Goal: Task Accomplishment & Management: Manage account settings

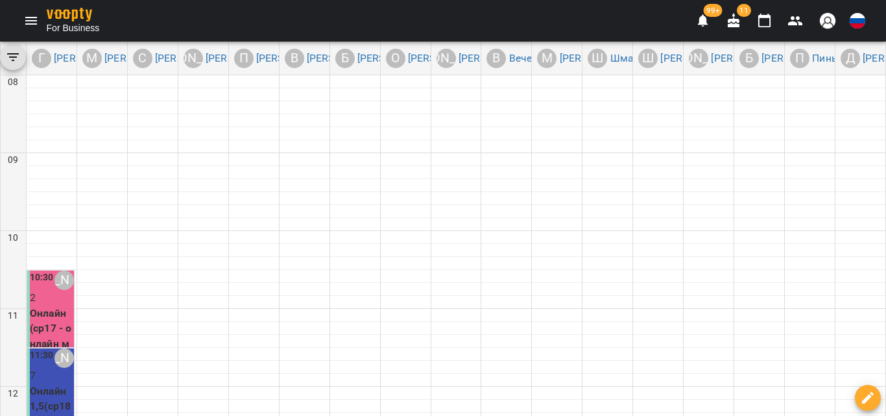
click at [37, 14] on icon "Menu" at bounding box center [31, 21] width 16 height 16
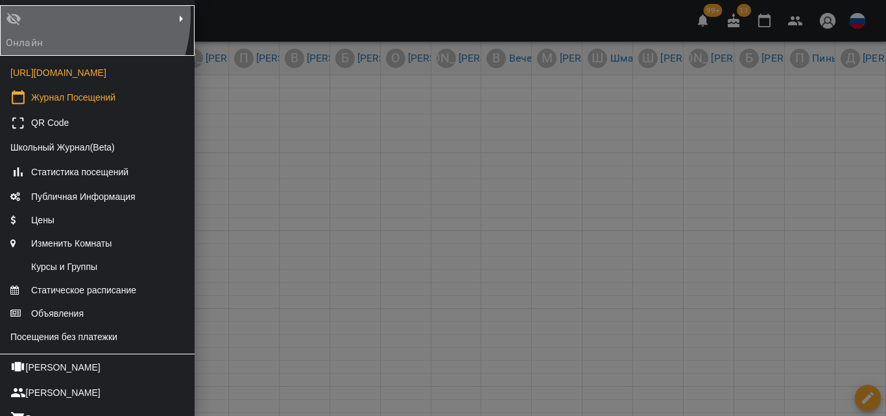
click at [37, 14] on div "Онлайн" at bounding box center [34, 30] width 62 height 44
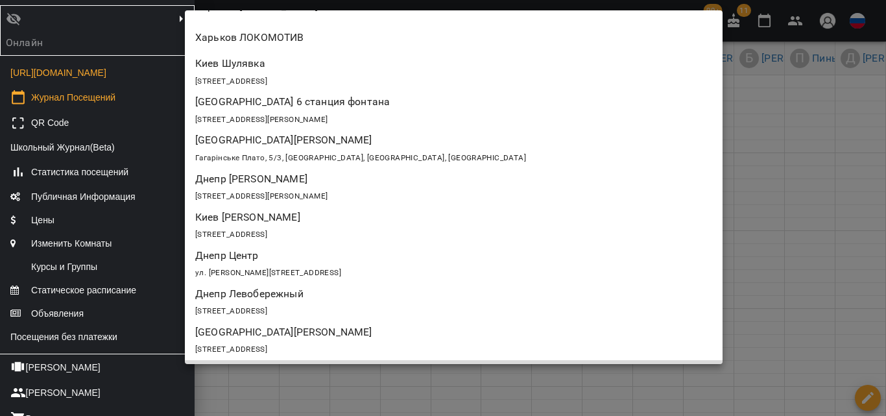
scroll to position [998, 0]
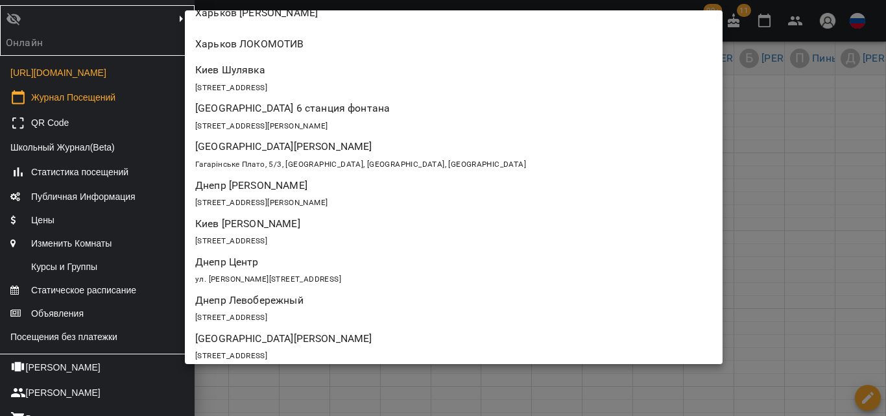
drag, startPoint x: 236, startPoint y: 134, endPoint x: 237, endPoint y: 143, distance: 8.5
click at [237, 143] on ul "[STREET_ADDRESS] [GEOGRAPHIC_DATA]-освітній центр "[GEOGRAPHIC_DATA]", [GEOGRAP…" at bounding box center [458, 36] width 547 height 2047
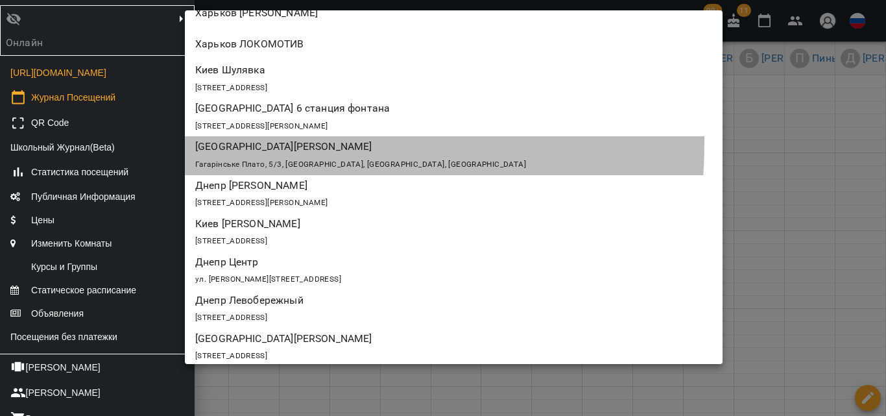
click at [237, 143] on p "[GEOGRAPHIC_DATA][PERSON_NAME]" at bounding box center [410, 147] width 430 height 16
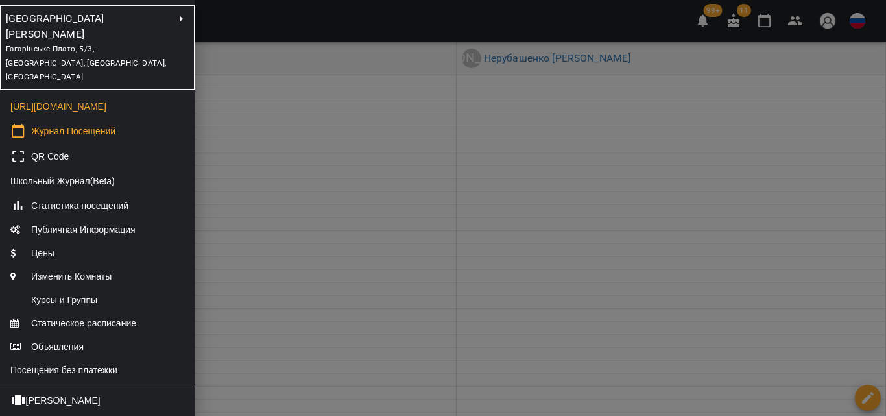
click at [237, 143] on div at bounding box center [443, 208] width 886 height 416
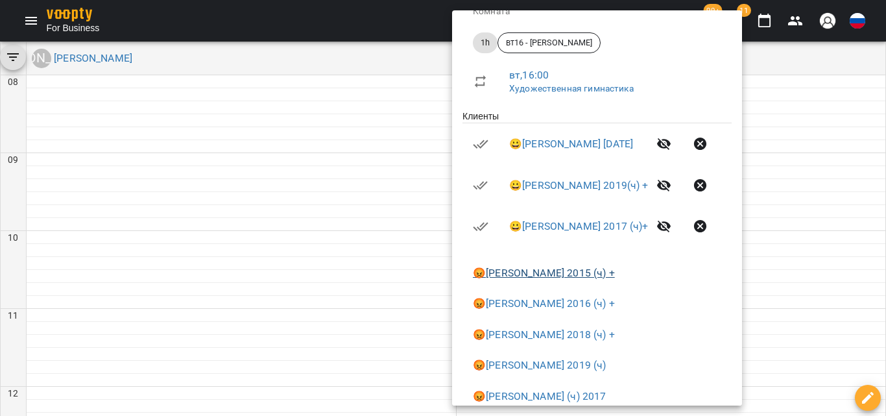
scroll to position [0, 0]
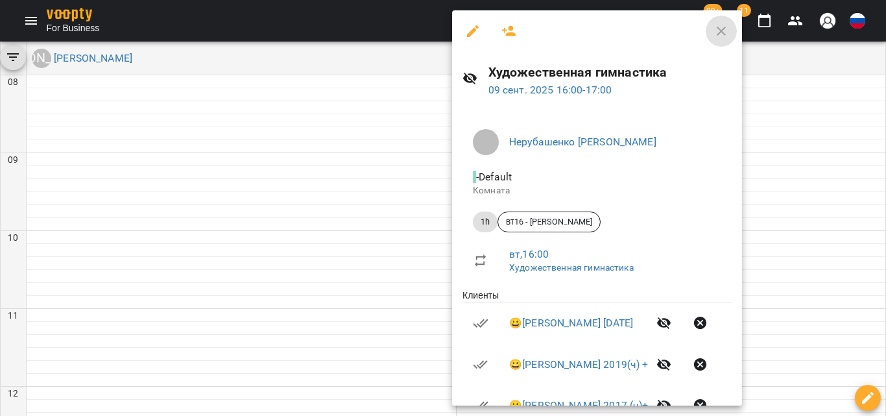
click at [729, 28] on icon "button" at bounding box center [721, 31] width 16 height 16
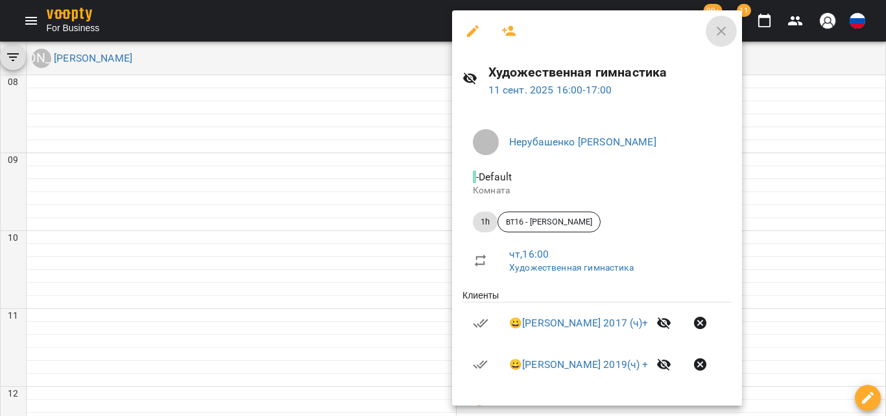
click at [736, 19] on button "button" at bounding box center [720, 31] width 31 height 31
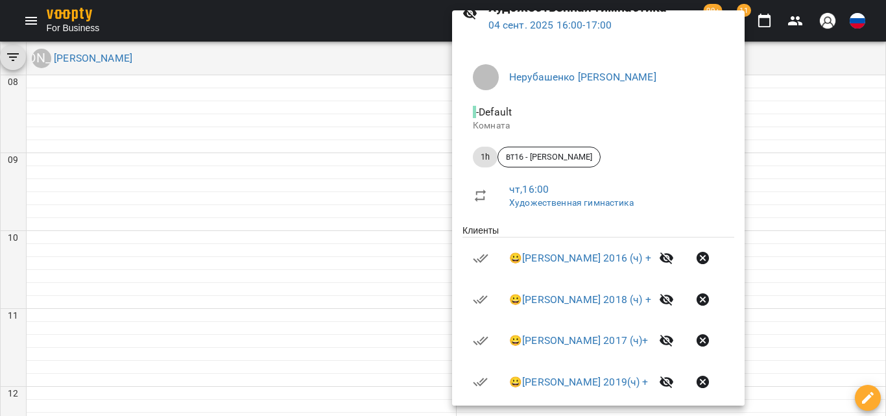
scroll to position [0, 0]
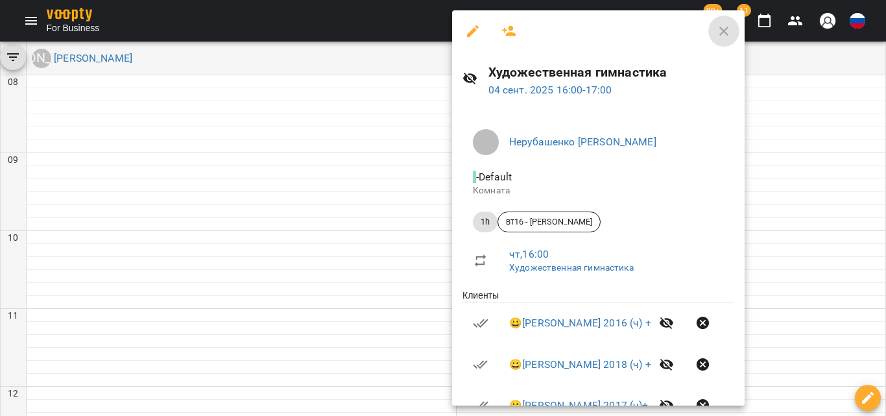
click at [731, 24] on icon "button" at bounding box center [724, 31] width 16 height 16
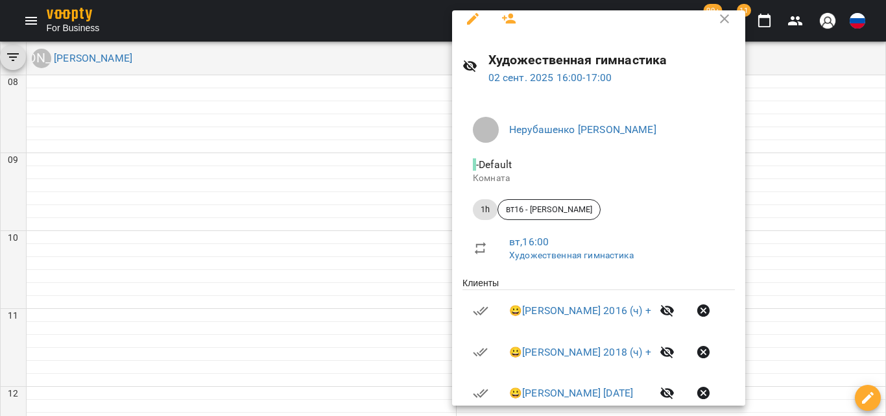
scroll to position [0, 0]
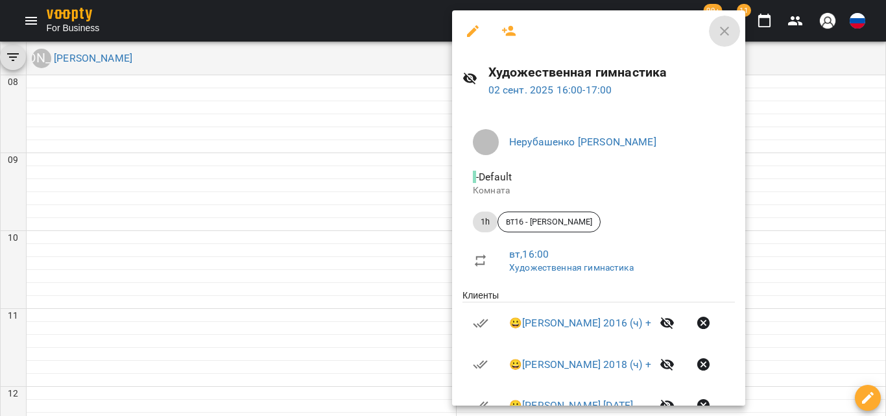
click at [732, 29] on icon "button" at bounding box center [724, 31] width 16 height 16
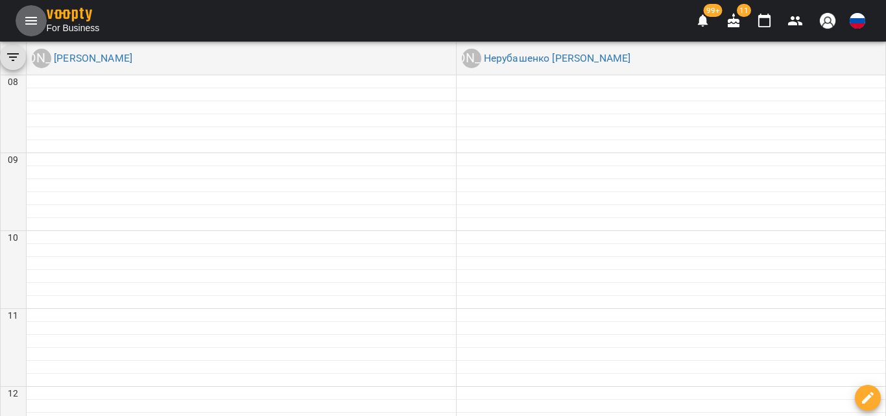
click at [36, 16] on icon "Menu" at bounding box center [31, 21] width 16 height 16
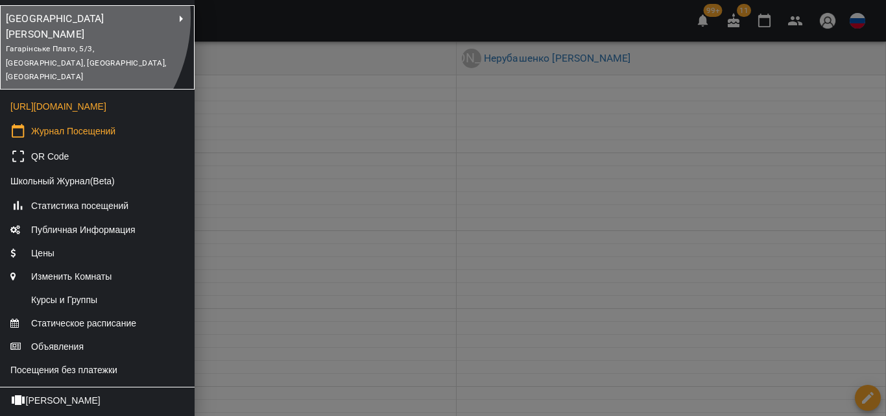
click at [36, 18] on p "[GEOGRAPHIC_DATA][PERSON_NAME]" at bounding box center [75, 26] width 139 height 30
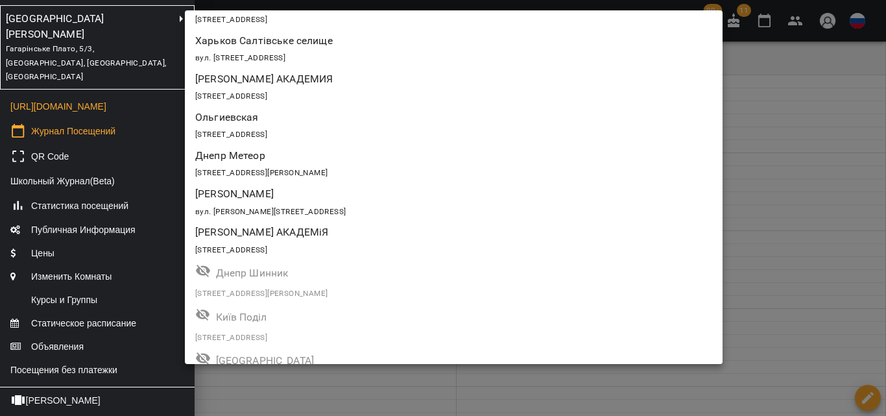
scroll to position [1485, 0]
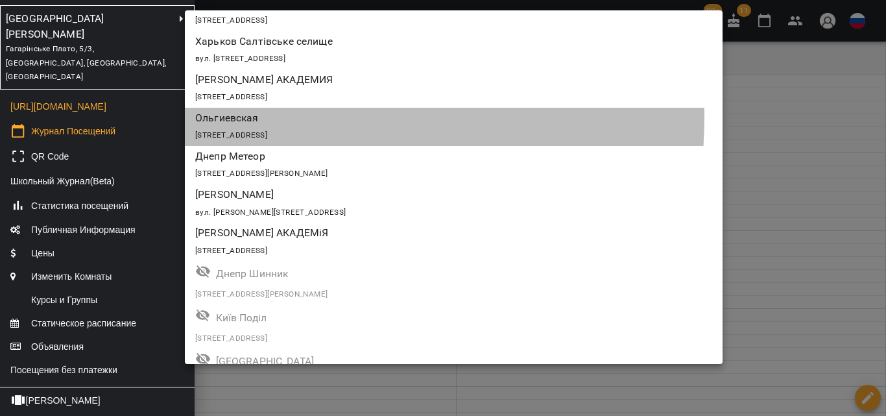
click at [244, 117] on p "Ольгиевская" at bounding box center [410, 118] width 430 height 16
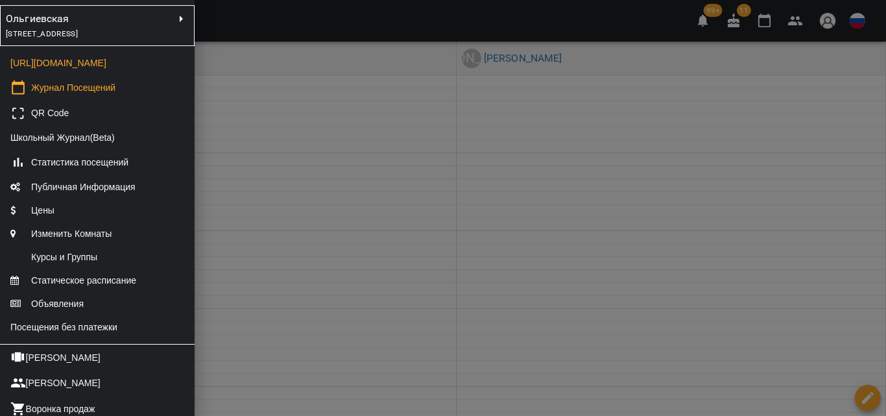
click at [244, 117] on div at bounding box center [443, 208] width 886 height 416
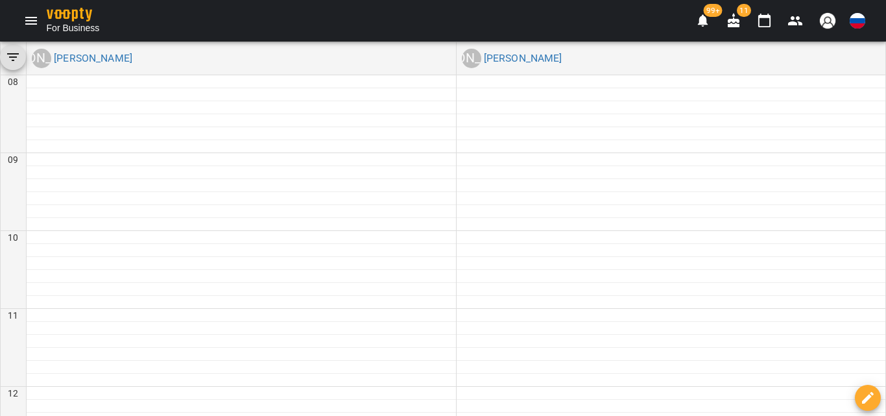
scroll to position [663, 0]
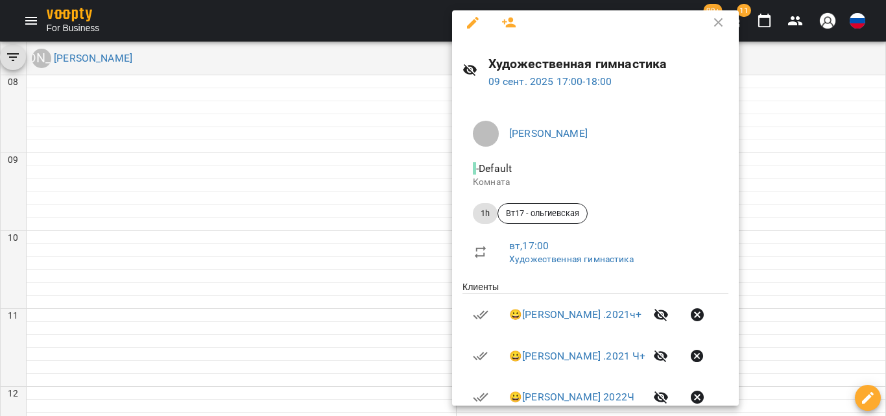
scroll to position [0, 0]
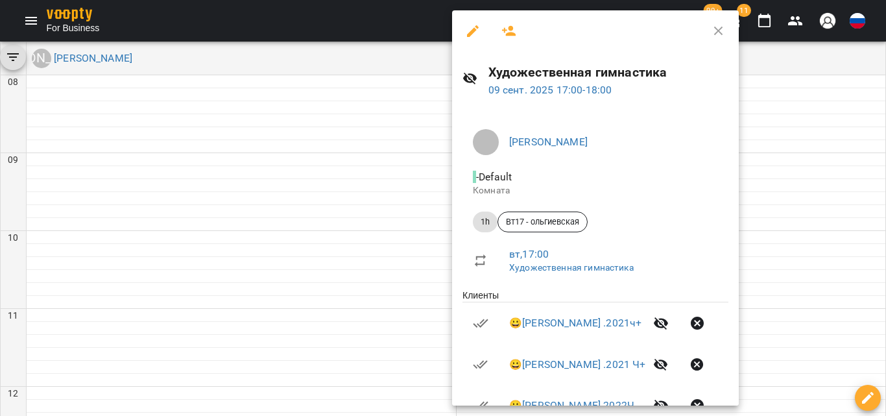
click at [726, 30] on icon "button" at bounding box center [719, 31] width 16 height 16
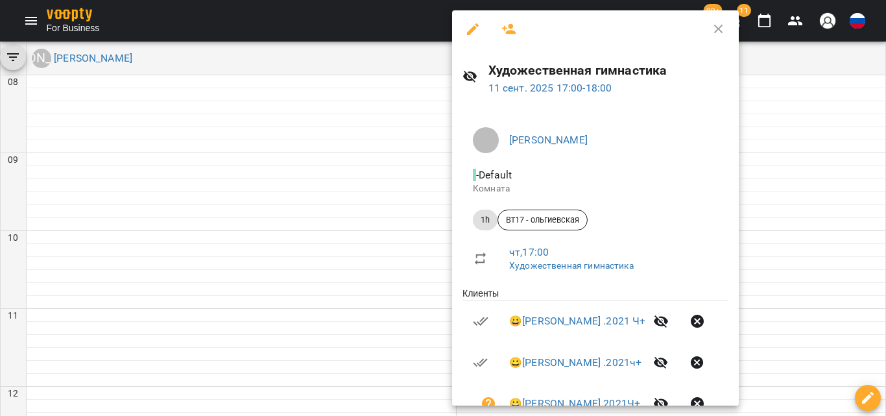
scroll to position [0, 0]
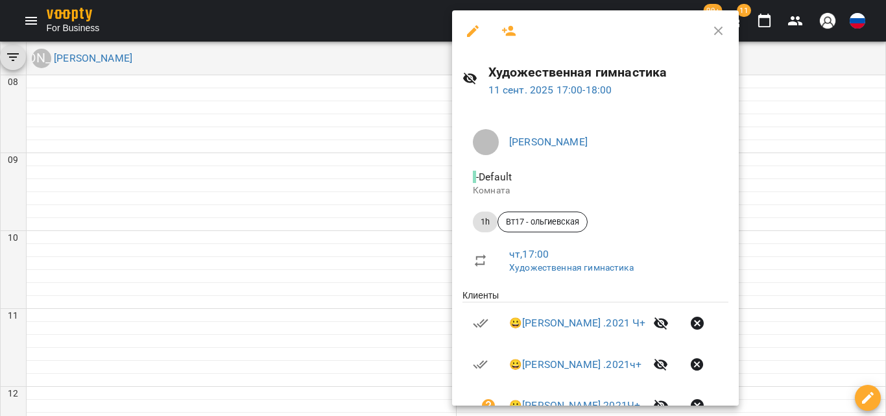
click at [722, 38] on icon "button" at bounding box center [719, 31] width 16 height 16
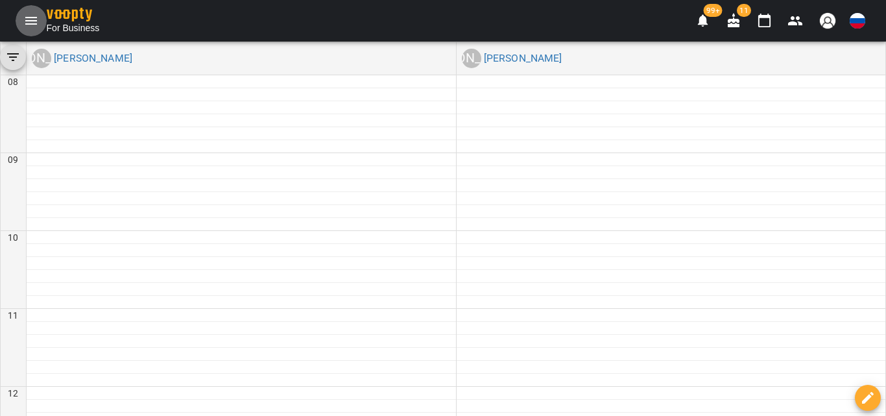
click at [39, 15] on button "Menu" at bounding box center [31, 20] width 31 height 31
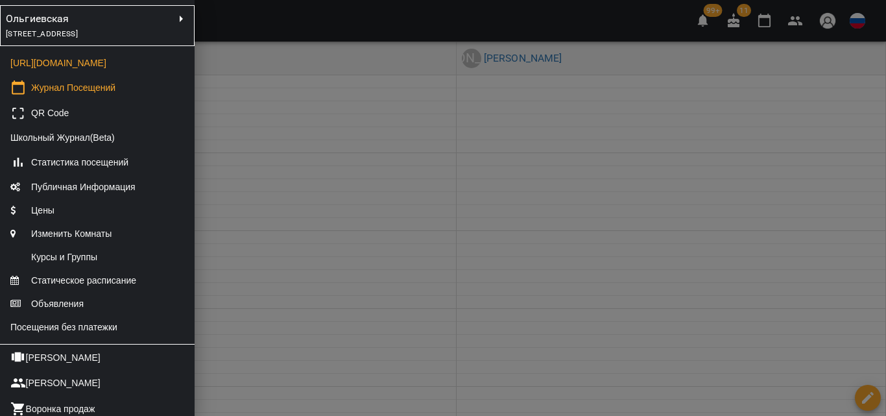
click at [91, 41] on div "[STREET_ADDRESS]" at bounding box center [73, 34] width 135 height 14
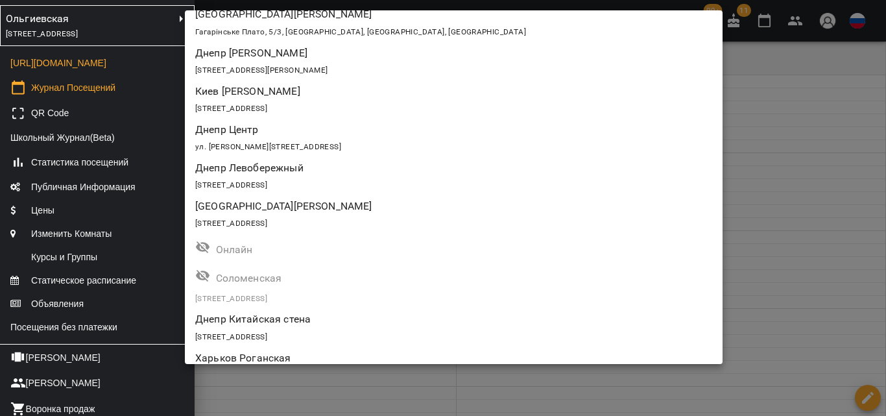
scroll to position [1100, 0]
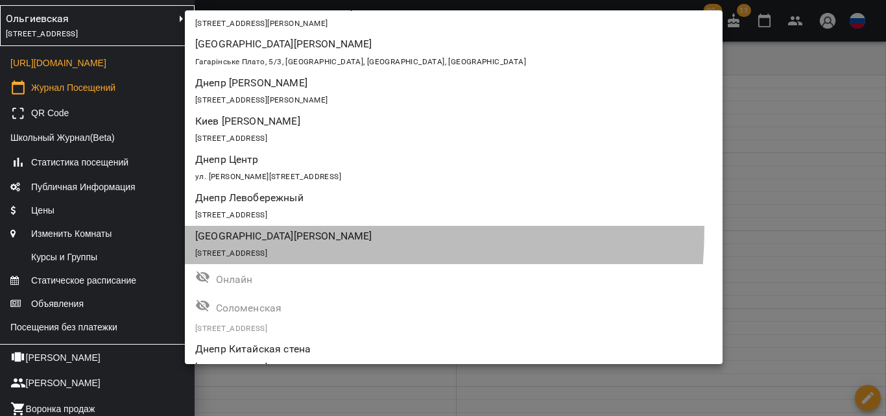
click at [240, 228] on p "[GEOGRAPHIC_DATA][PERSON_NAME]" at bounding box center [410, 236] width 430 height 16
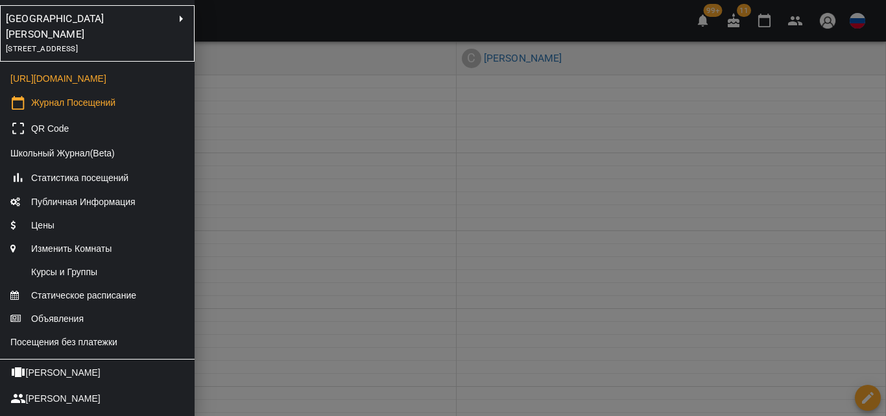
click at [240, 228] on div at bounding box center [443, 208] width 886 height 416
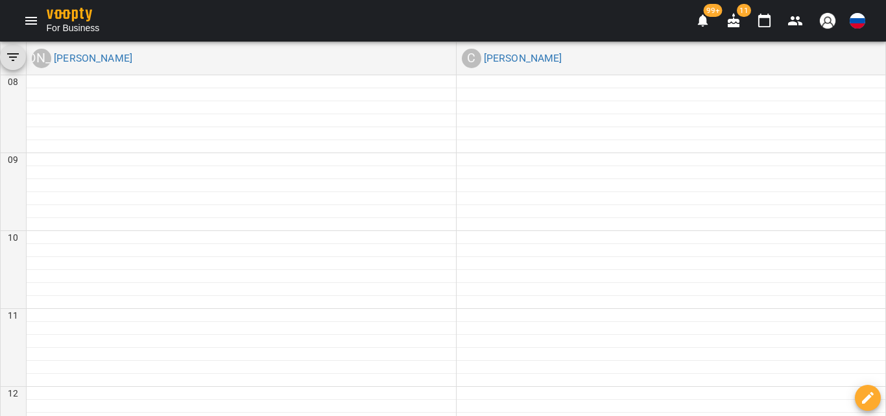
drag, startPoint x: 723, startPoint y: 368, endPoint x: 690, endPoint y: 305, distance: 71.0
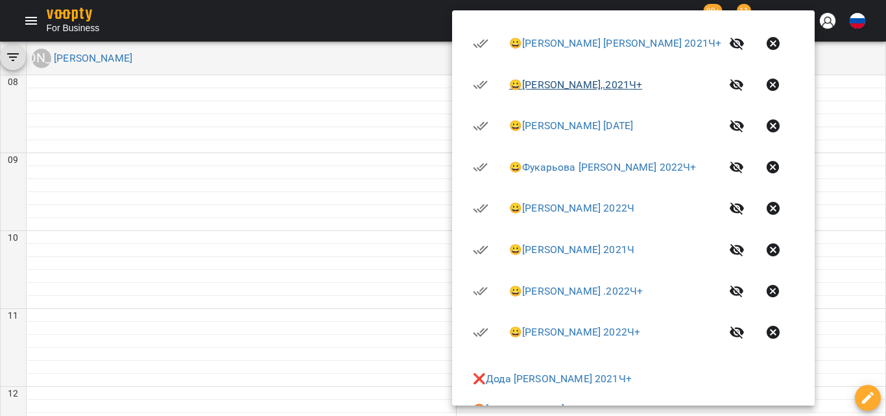
scroll to position [389, 0]
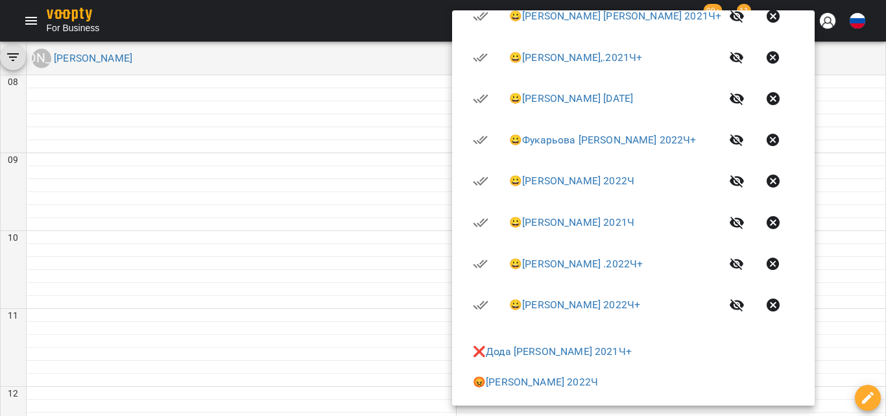
click at [357, 213] on div at bounding box center [443, 208] width 886 height 416
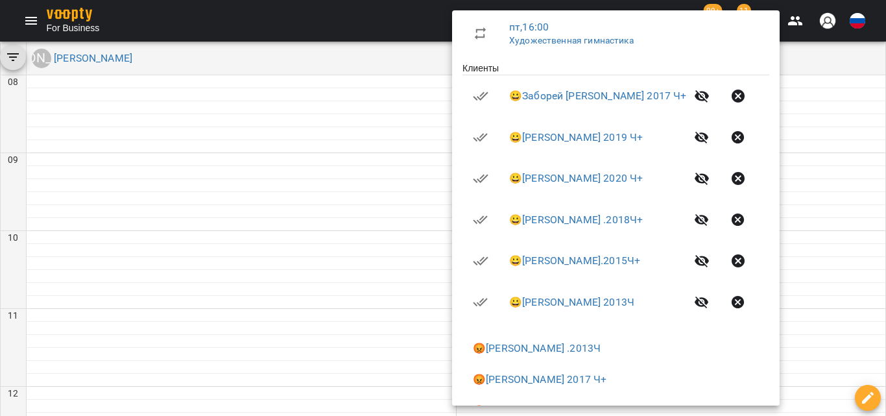
scroll to position [259, 0]
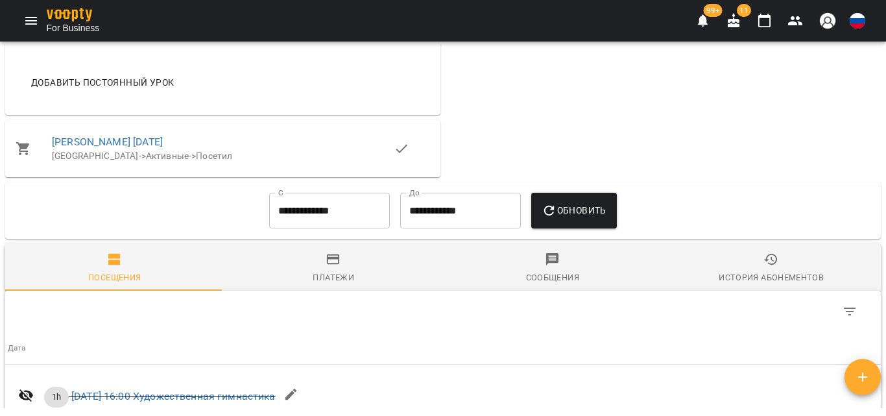
scroll to position [843, 0]
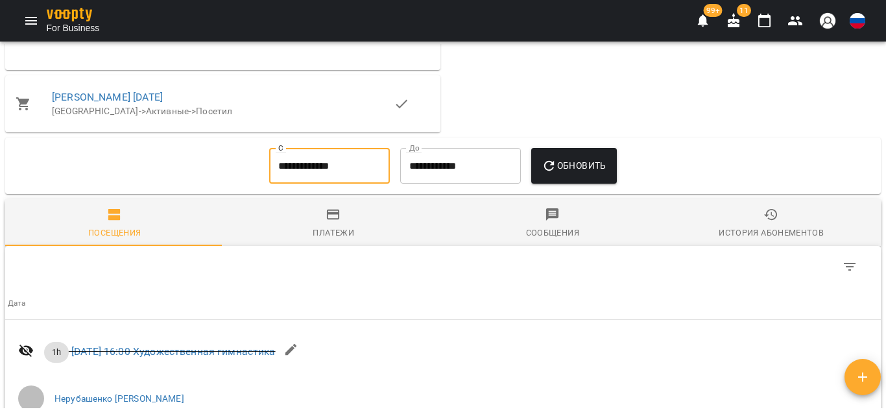
click at [320, 176] on input "**********" at bounding box center [329, 166] width 121 height 36
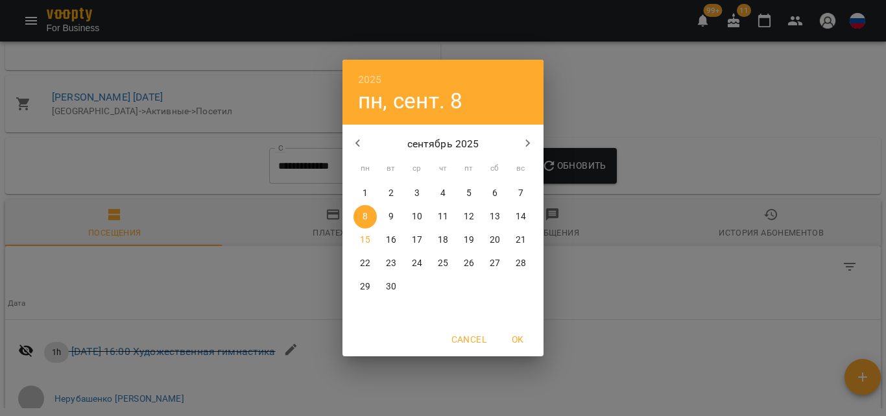
click at [349, 137] on button "button" at bounding box center [357, 143] width 31 height 31
click at [474, 192] on span "1" at bounding box center [468, 193] width 23 height 13
type input "**********"
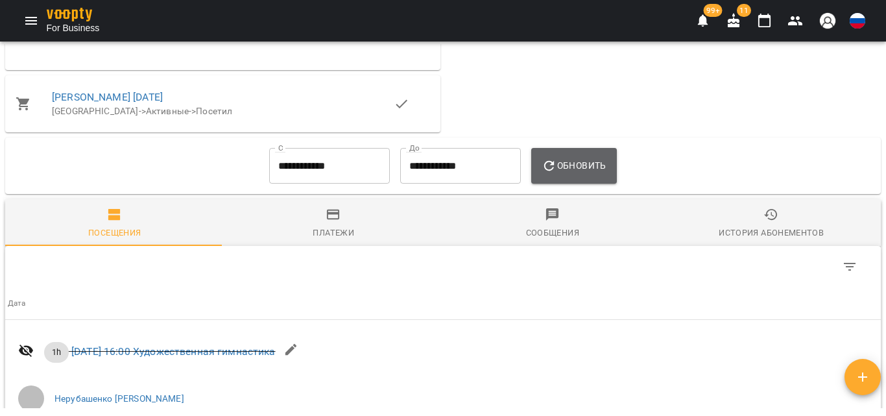
click at [567, 183] on button "Обновить" at bounding box center [574, 166] width 86 height 36
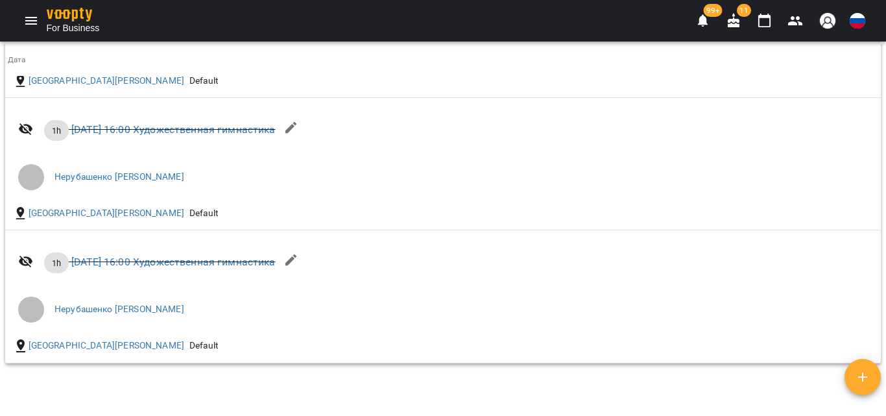
scroll to position [2650, 0]
